Goal: Information Seeking & Learning: Learn about a topic

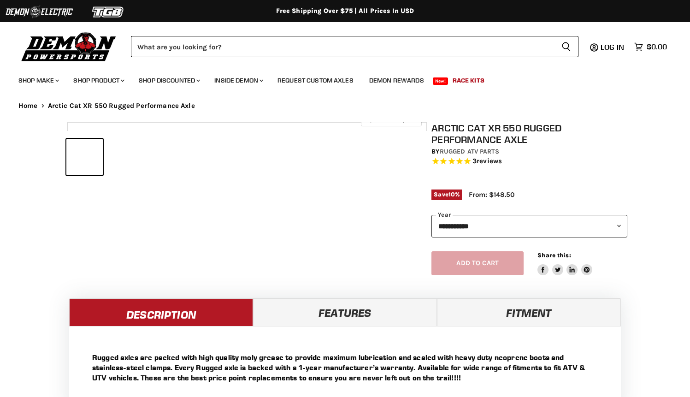
select select "******"
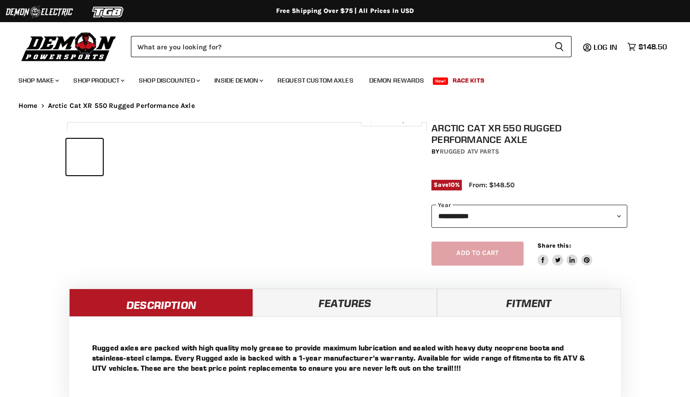
select select "******"
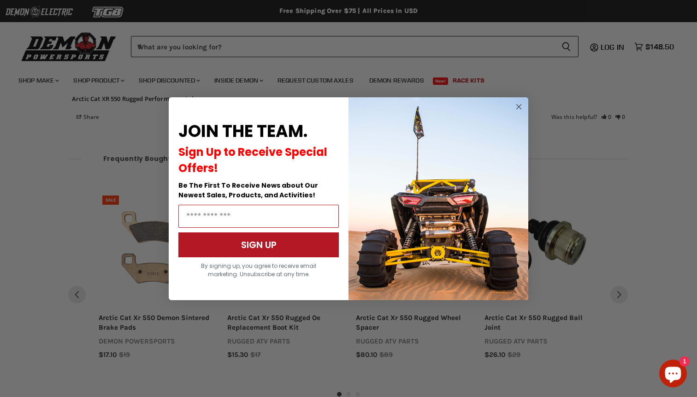
scroll to position [966, 0]
